Goal: Information Seeking & Learning: Learn about a topic

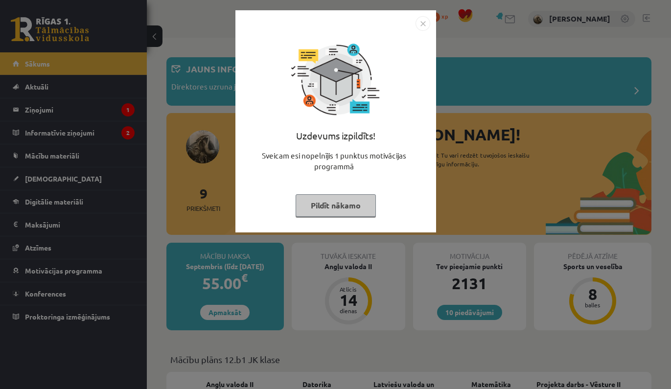
click at [419, 25] on img "Close" at bounding box center [422, 23] width 15 height 15
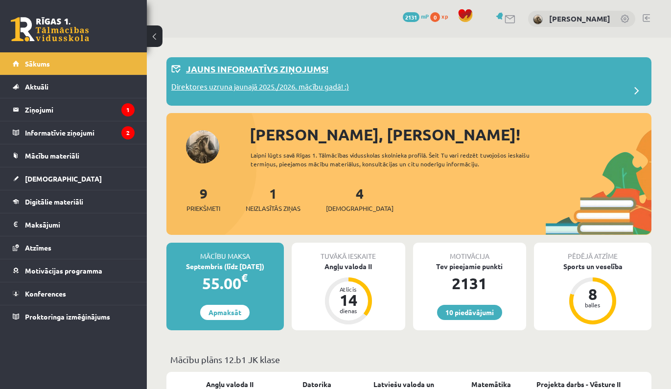
click at [390, 77] on div "Jauns informatīvs ziņojums!" at bounding box center [408, 71] width 475 height 19
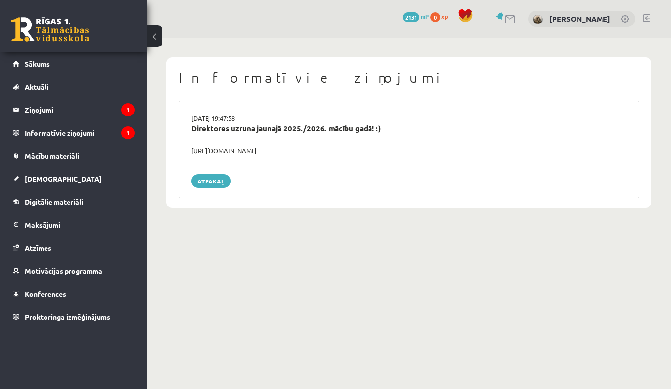
drag, startPoint x: 188, startPoint y: 150, endPoint x: 333, endPoint y: 146, distance: 144.4
click at [333, 146] on div "https://youtube.com/shorts/lM8RsWyzCn4" at bounding box center [409, 151] width 450 height 10
copy div "https://youtube.com/shorts/lM8RsWyzCn4"
click at [104, 133] on legend "Informatīvie ziņojumi 1" at bounding box center [80, 132] width 110 height 23
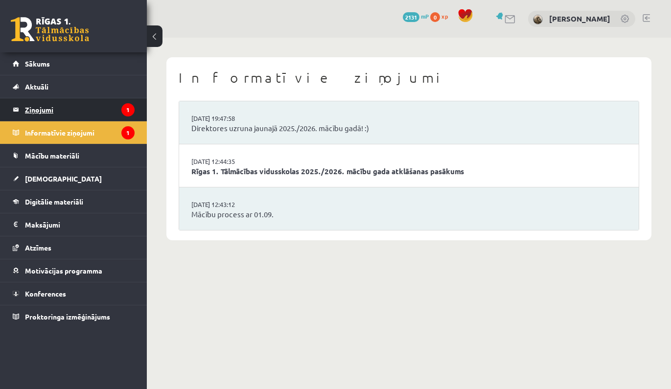
click at [115, 106] on legend "Ziņojumi 1" at bounding box center [80, 109] width 110 height 23
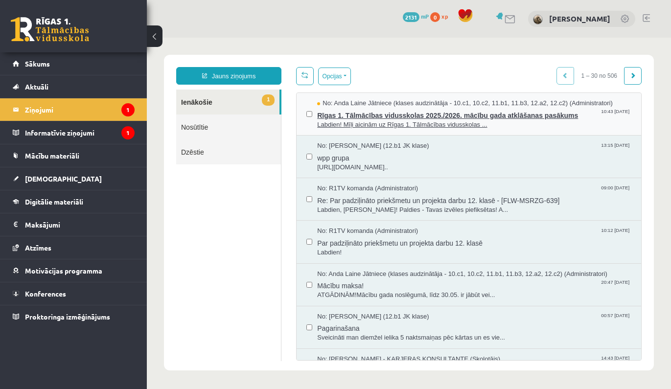
click at [509, 120] on span "Rīgas 1. Tālmācības vidusskolas 2025./2026. mācību gada atklāšanas pasākums" at bounding box center [474, 114] width 314 height 12
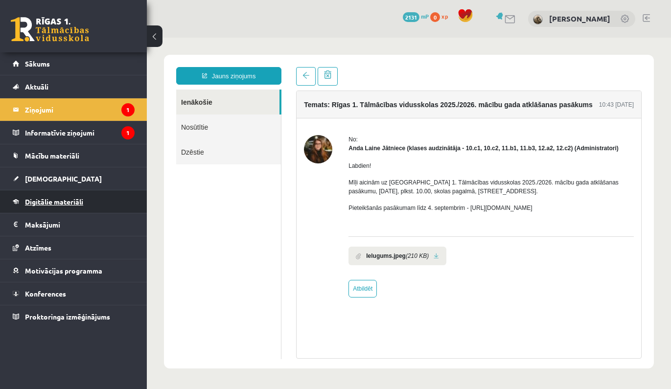
click at [110, 197] on link "Digitālie materiāli" at bounding box center [74, 201] width 122 height 23
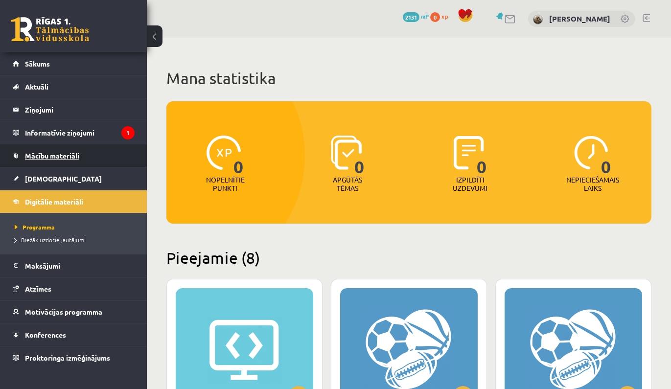
click at [109, 159] on link "Mācību materiāli" at bounding box center [74, 155] width 122 height 23
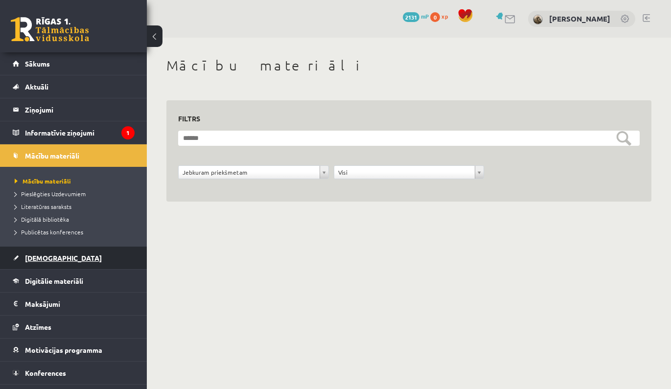
click at [79, 263] on link "[DEMOGRAPHIC_DATA]" at bounding box center [74, 258] width 122 height 23
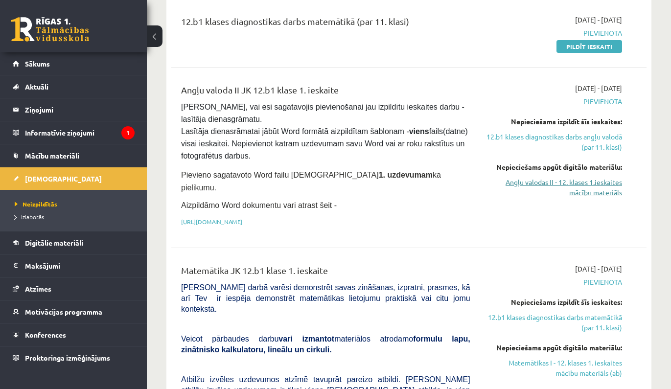
scroll to position [196, 0]
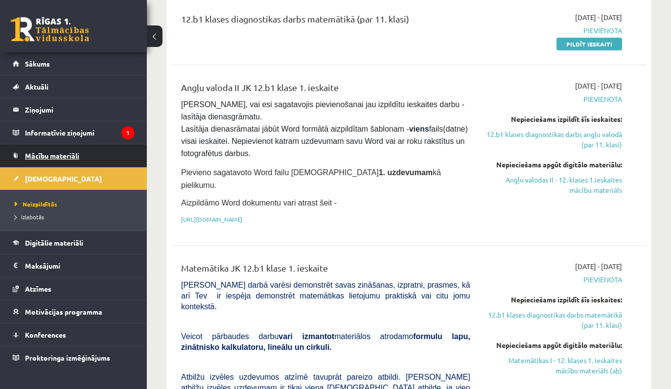
click at [86, 154] on link "Mācību materiāli" at bounding box center [74, 155] width 122 height 23
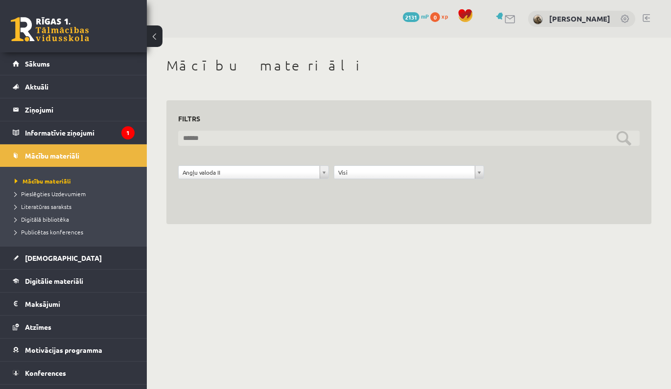
click at [620, 135] on input "text" at bounding box center [408, 138] width 461 height 15
click at [621, 140] on input "text" at bounding box center [408, 138] width 461 height 15
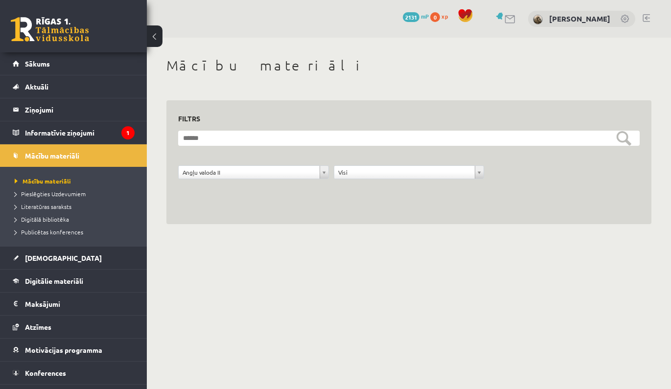
click at [506, 195] on div "**********" at bounding box center [408, 162] width 485 height 124
click at [398, 229] on div "**********" at bounding box center [409, 141] width 524 height 206
click at [331, 226] on div "**********" at bounding box center [409, 141] width 524 height 206
